Goal: Find specific page/section: Locate a particular part of the current website

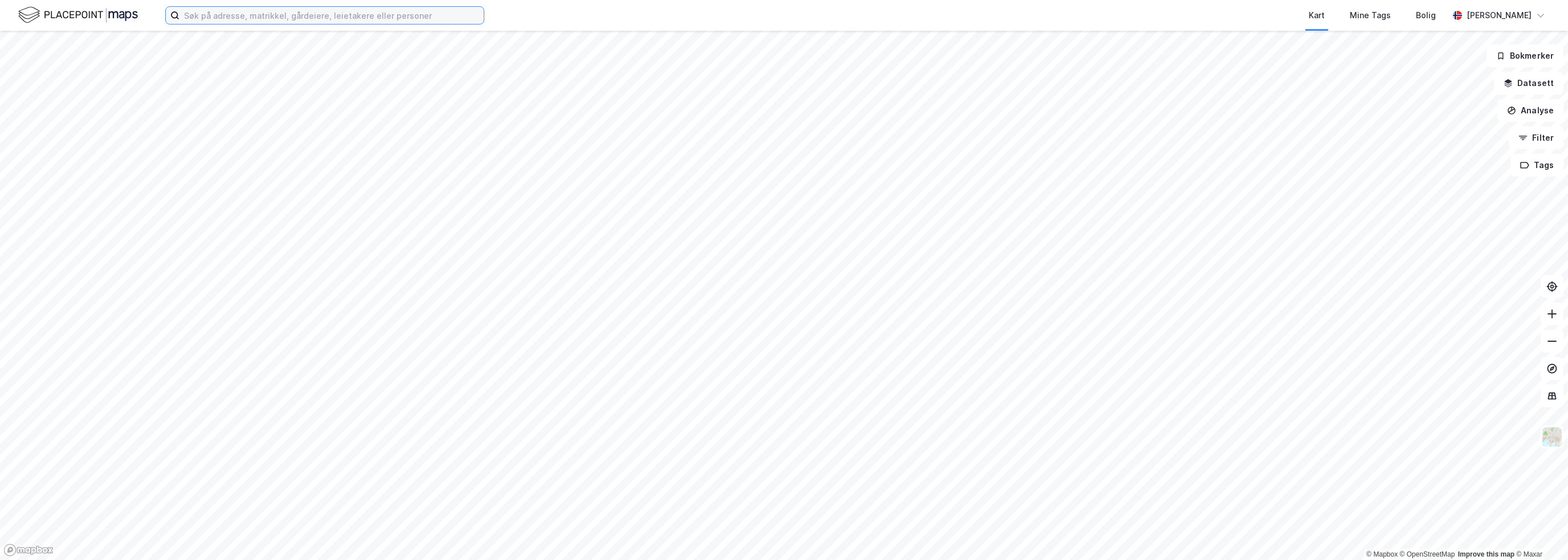
click at [351, 18] on input at bounding box center [331, 15] width 305 height 17
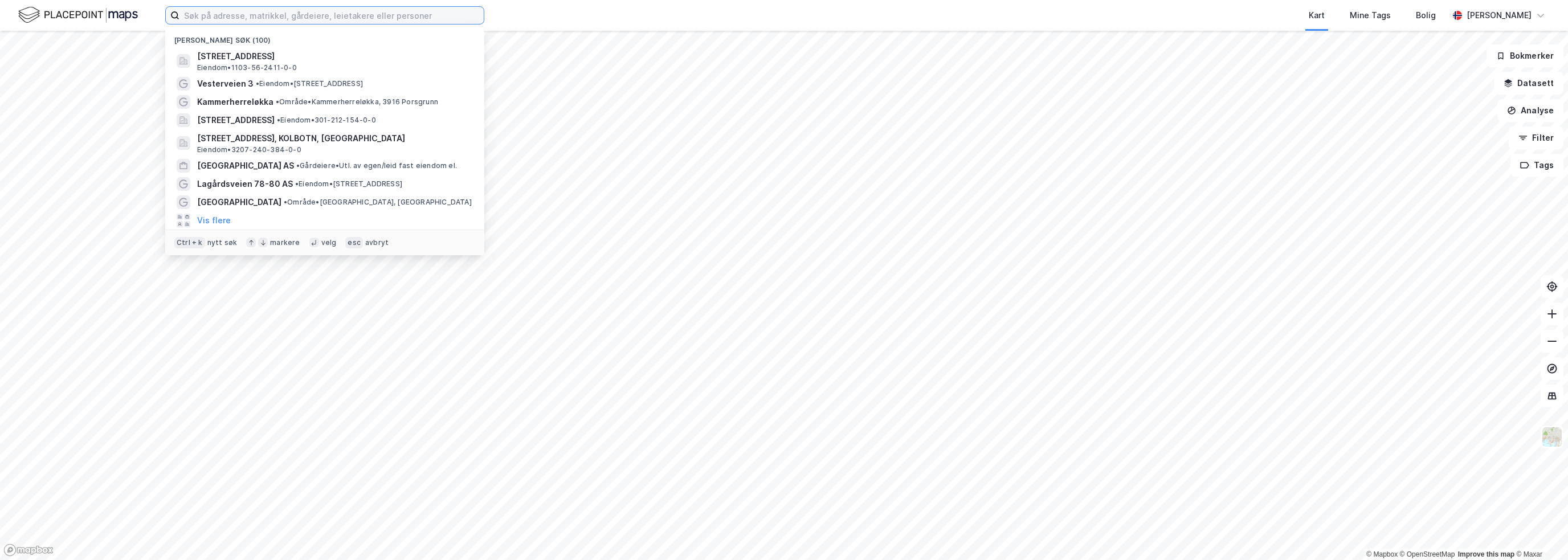
paste input "[STREET_ADDRESS]"
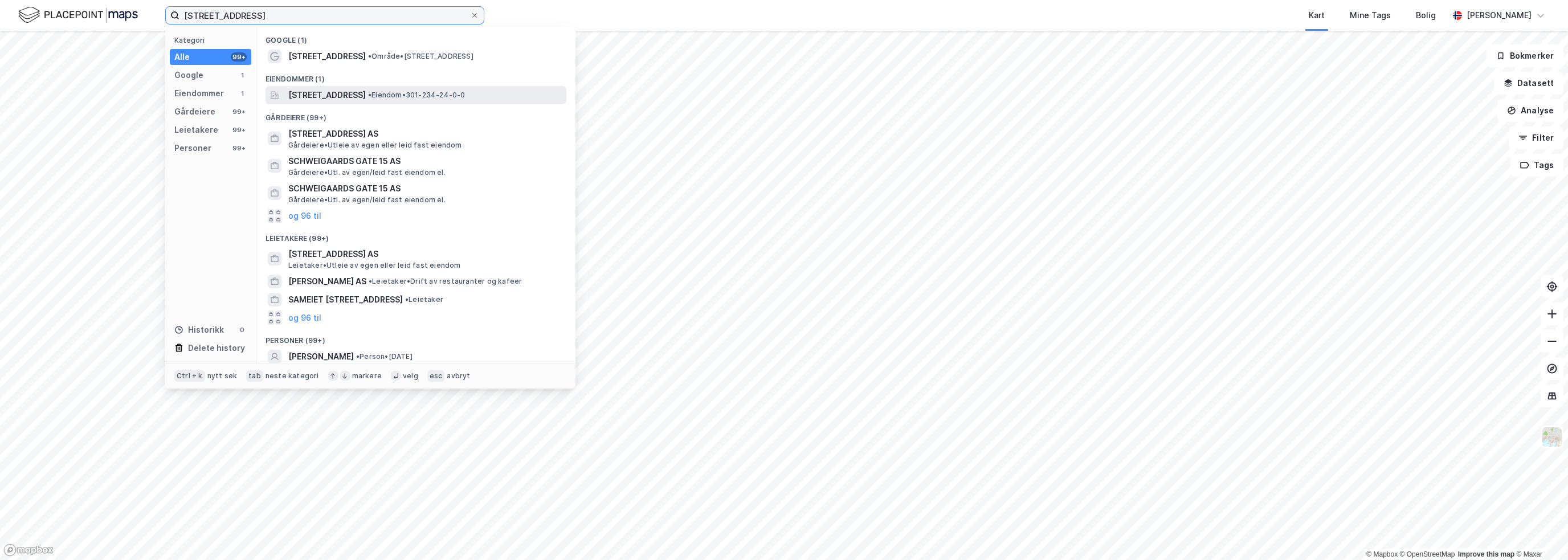
type input "[STREET_ADDRESS]"
click at [365, 97] on span "[STREET_ADDRESS]" at bounding box center [327, 95] width 78 height 13
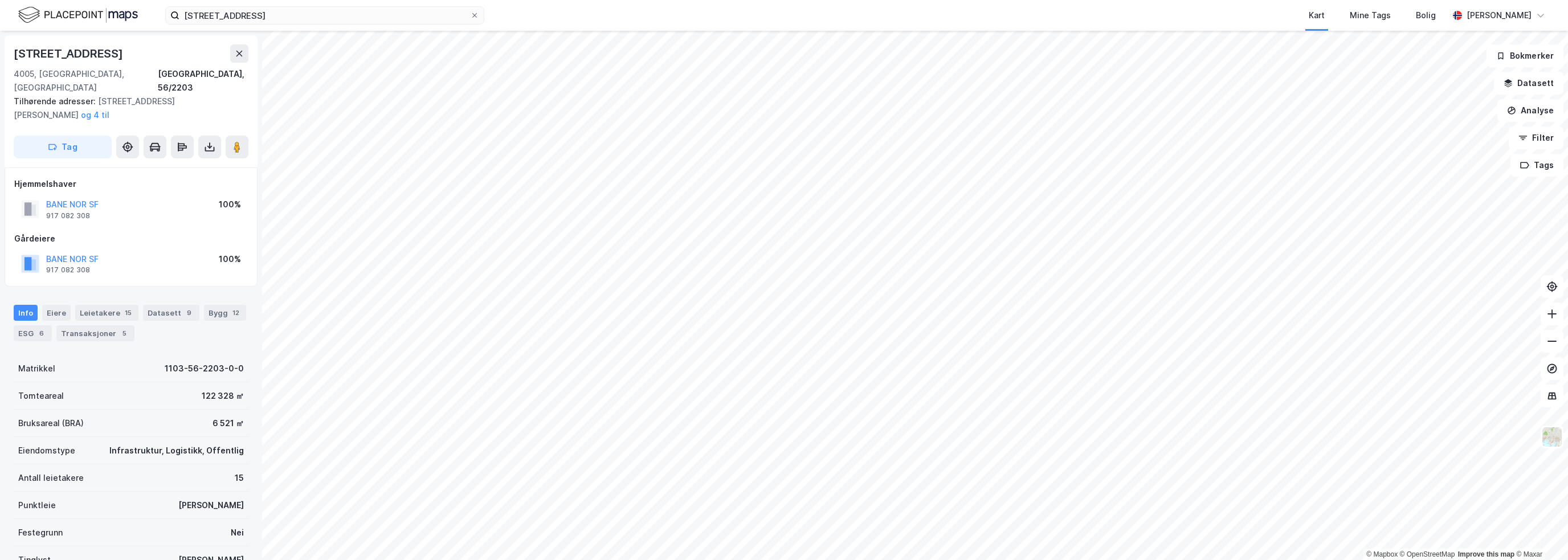
click at [926, 21] on div "Kart Mine Tags Bolig" at bounding box center [993, 16] width 909 height 31
click at [926, 14] on div "Kart Mine Tags Bolig" at bounding box center [993, 16] width 909 height 31
